Goal: Navigation & Orientation: Find specific page/section

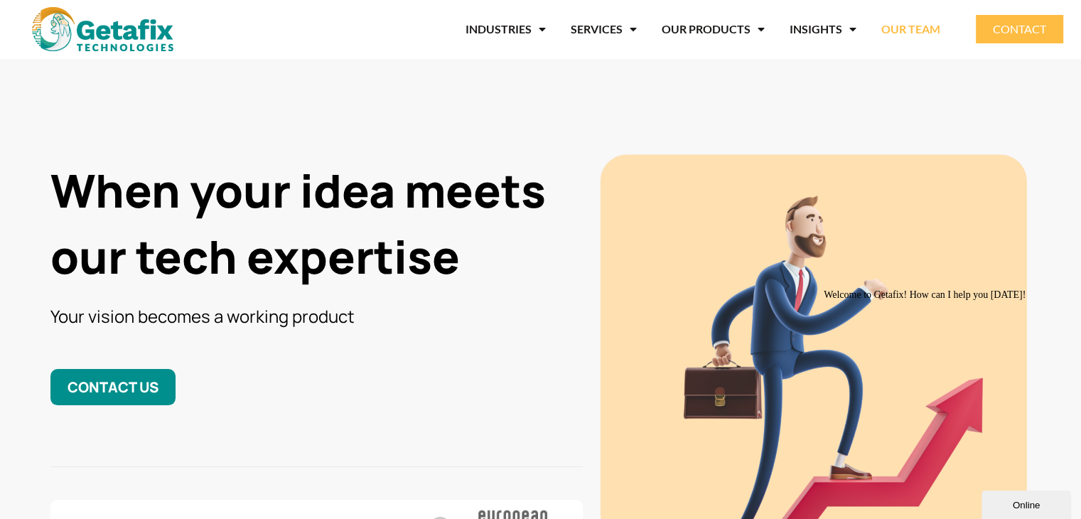
click at [926, 32] on link "OUR TEAM" at bounding box center [910, 29] width 59 height 33
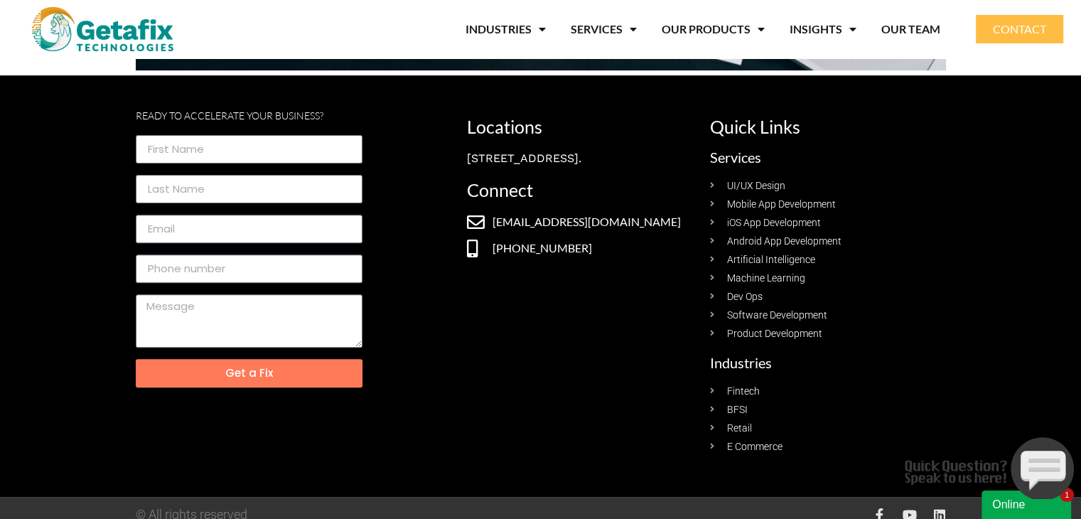
scroll to position [471, 0]
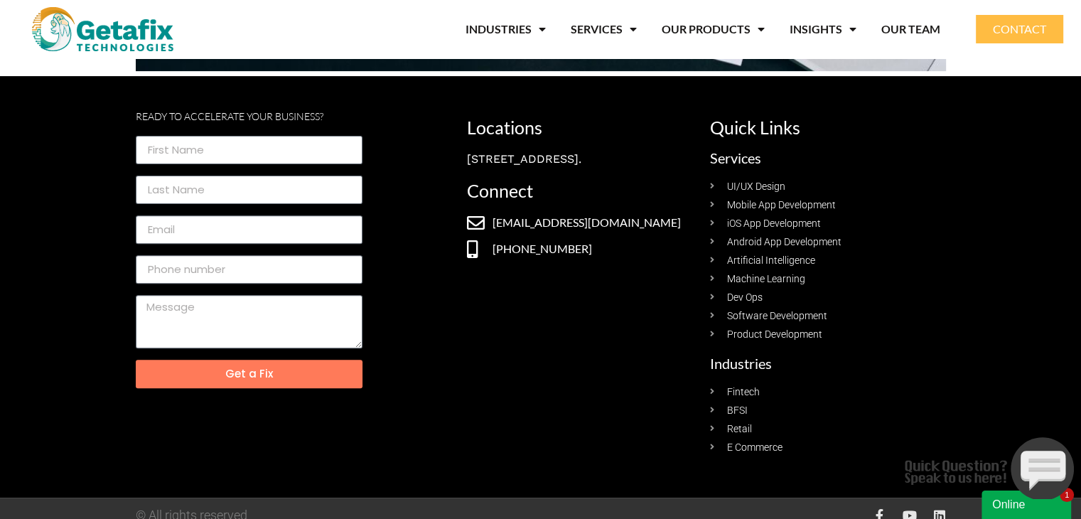
click at [794, 308] on span "Software Development" at bounding box center [775, 315] width 104 height 15
